Goal: Transaction & Acquisition: Purchase product/service

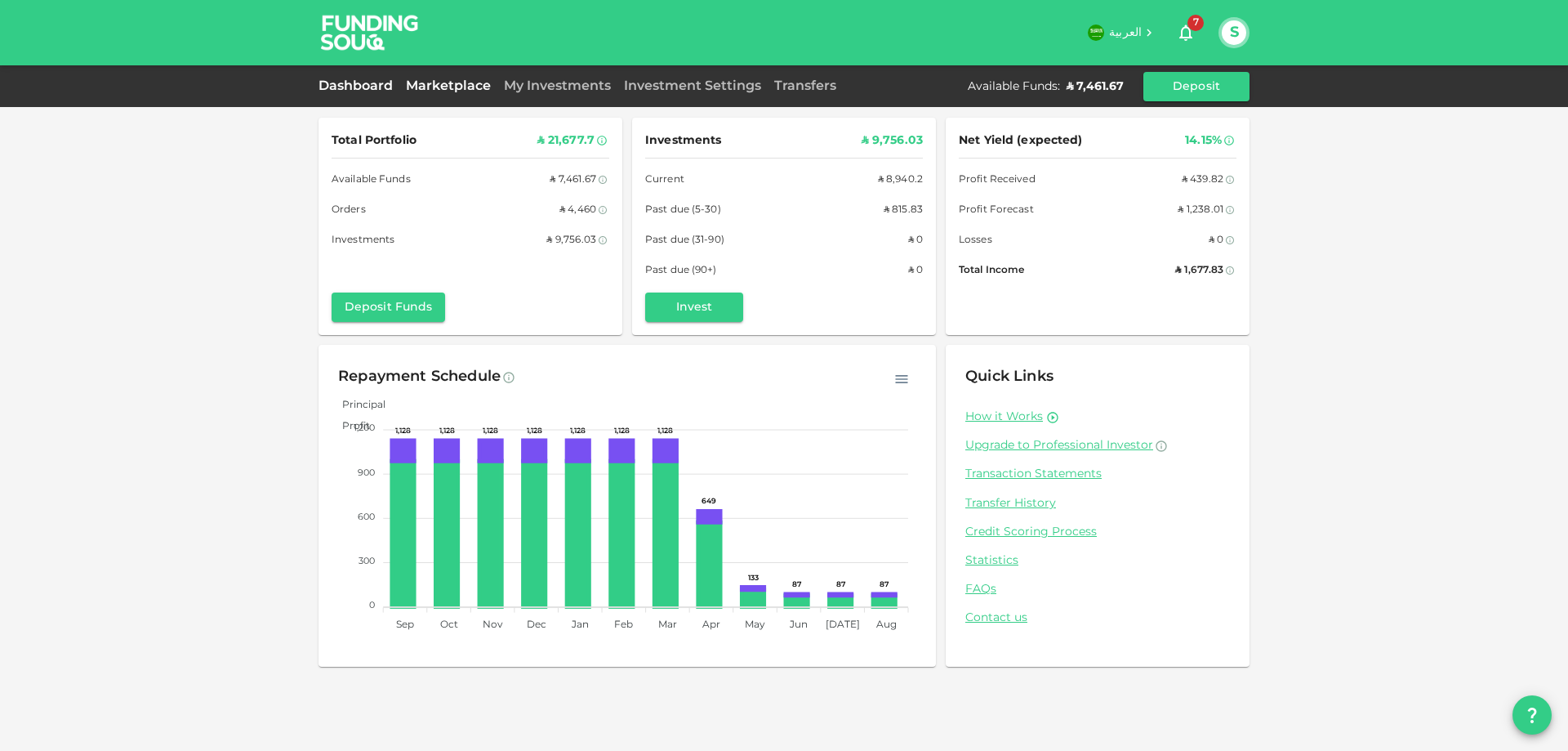
click at [448, 89] on link "Marketplace" at bounding box center [448, 86] width 98 height 12
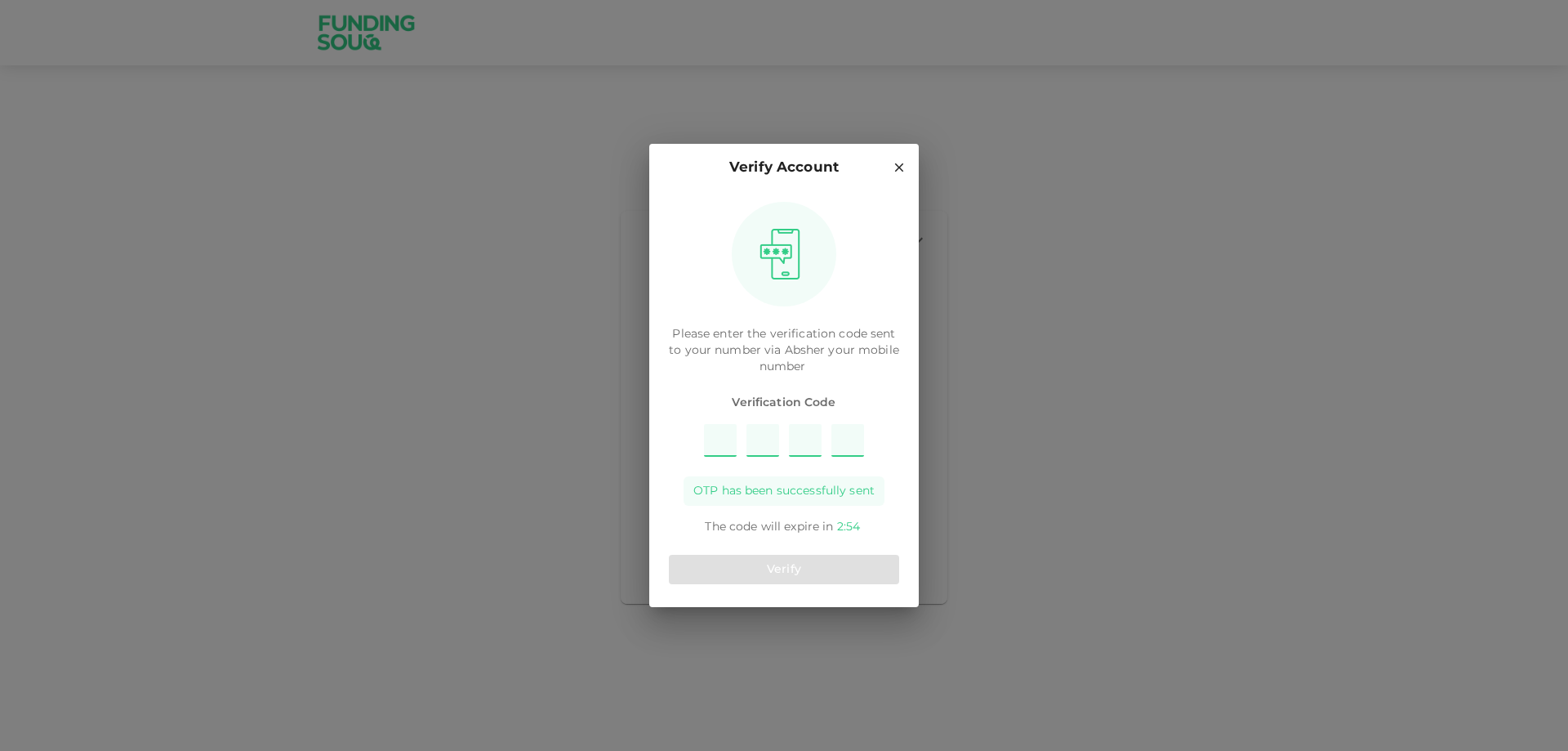
type input "4"
type input "6"
type input "7"
type input "3"
click at [802, 567] on button "Verify" at bounding box center [784, 570] width 230 height 30
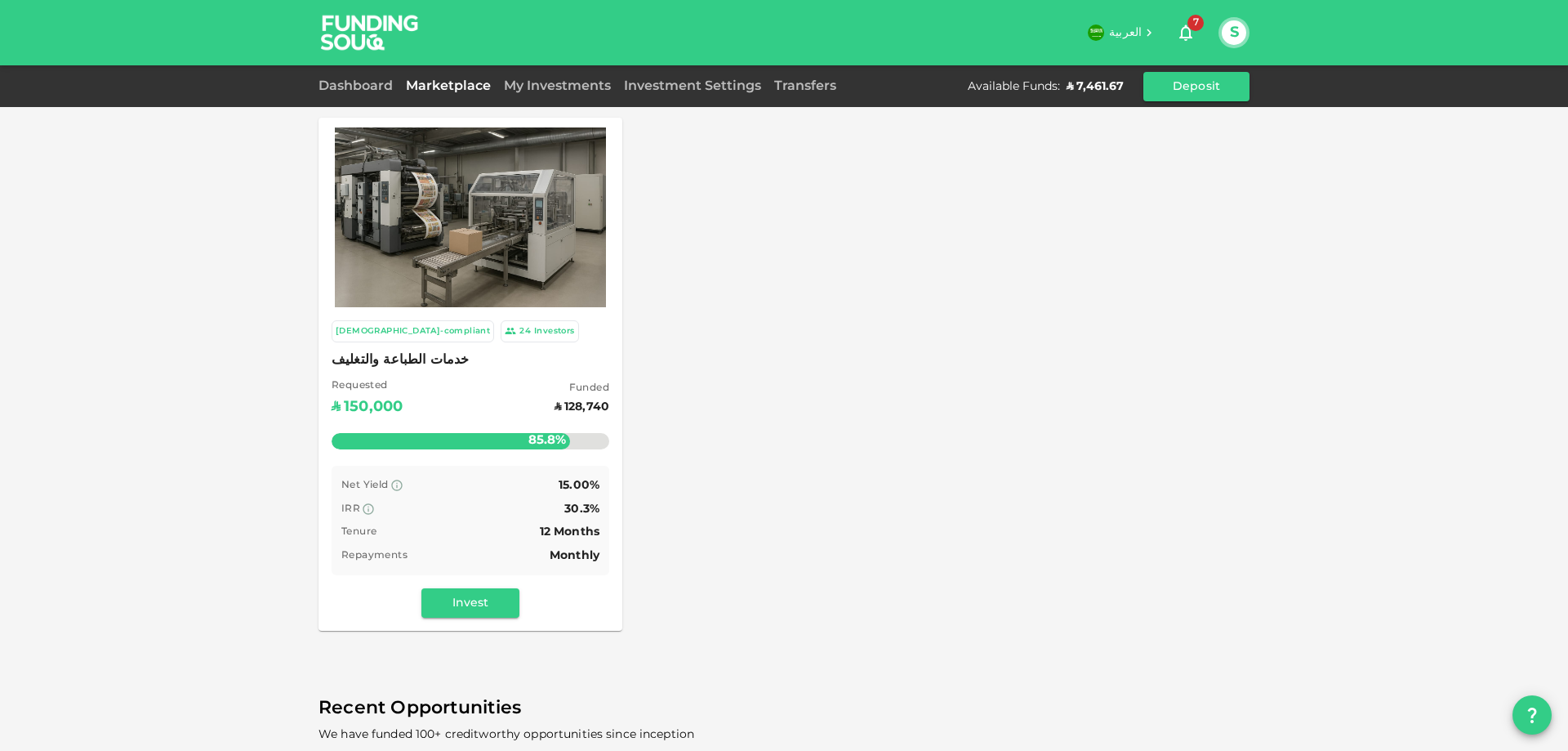
click at [493, 591] on button "Invest" at bounding box center [470, 603] width 98 height 30
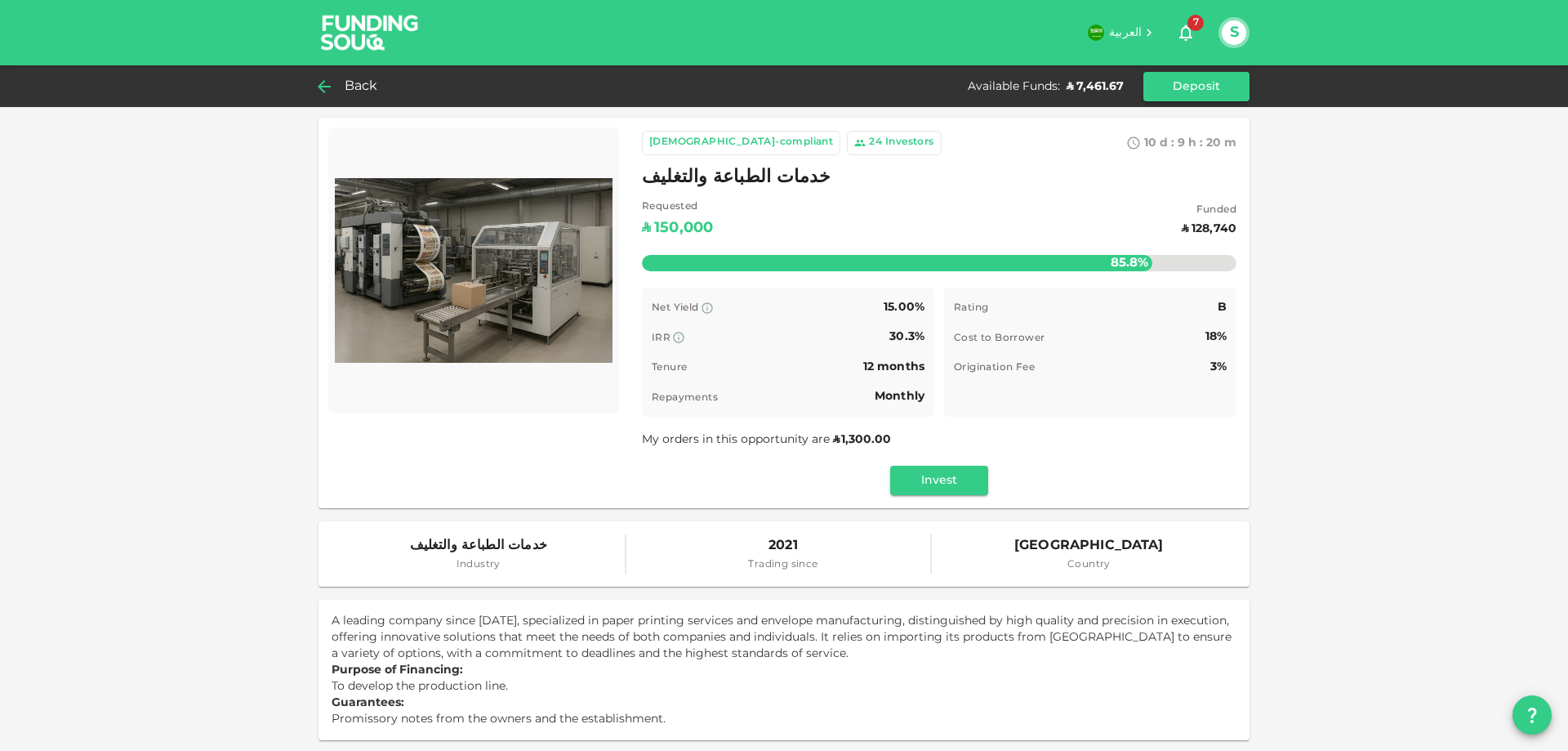
click at [338, 87] on div "Back" at bounding box center [351, 87] width 66 height 23
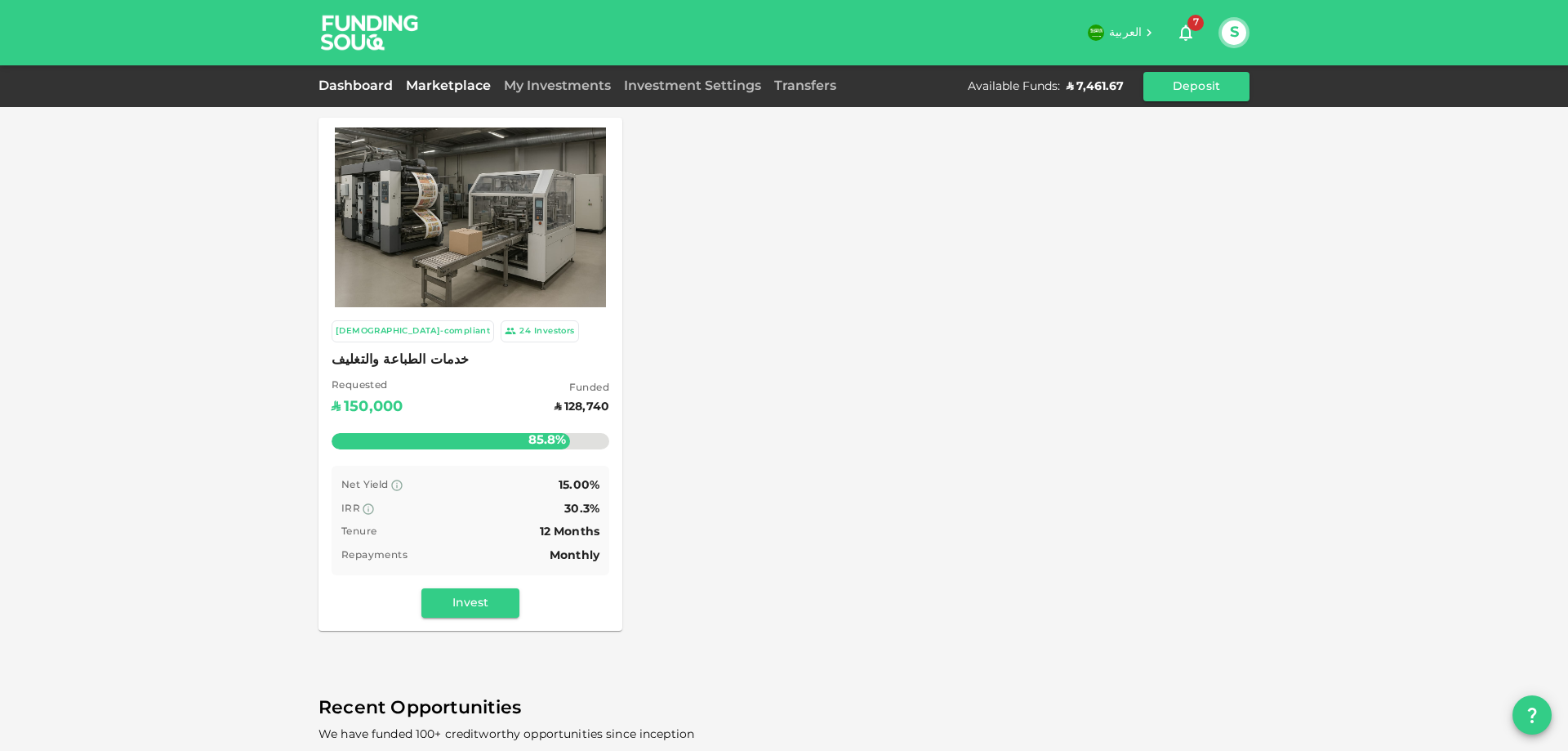
click at [372, 88] on link "Dashboard" at bounding box center [358, 86] width 81 height 12
